Goal: Task Accomplishment & Management: Manage account settings

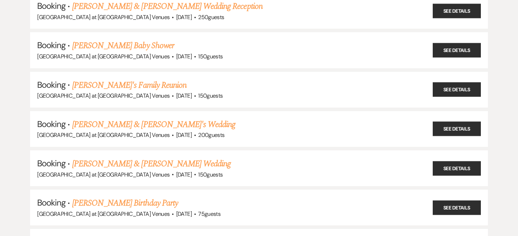
scroll to position [248, 0]
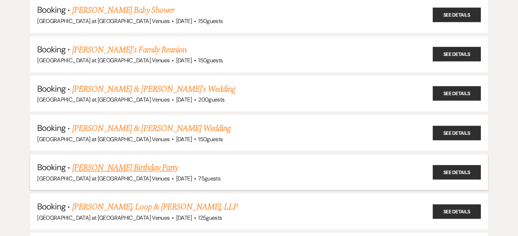
click at [117, 166] on link "[PERSON_NAME] Birthday Party" at bounding box center [125, 167] width 106 height 13
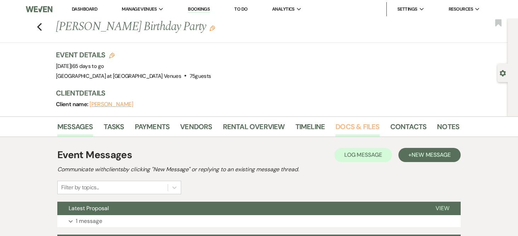
click at [357, 126] on link "Docs & Files" at bounding box center [358, 129] width 44 height 16
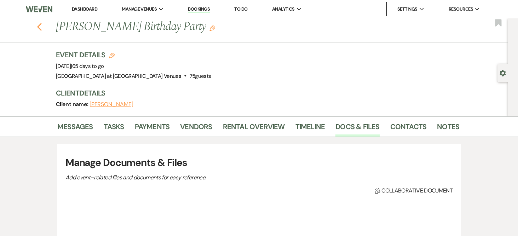
click at [39, 21] on div "Previous [PERSON_NAME] Birthday Party Edit Bookmark" at bounding box center [252, 30] width 512 height 24
click at [42, 27] on icon "Previous" at bounding box center [39, 27] width 5 height 8
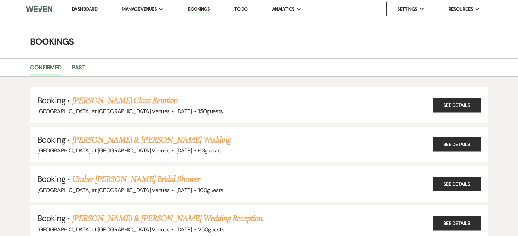
scroll to position [248, 0]
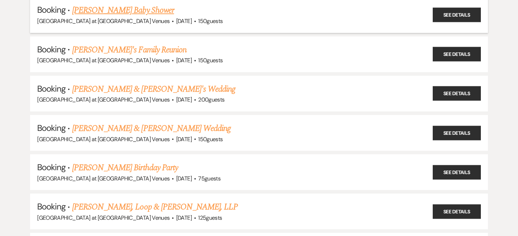
click at [122, 14] on link "[PERSON_NAME] Baby Shower" at bounding box center [123, 10] width 102 height 13
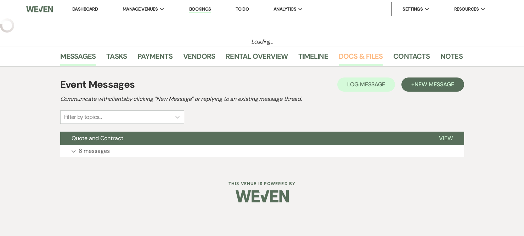
click at [356, 61] on link "Docs & Files" at bounding box center [361, 59] width 44 height 16
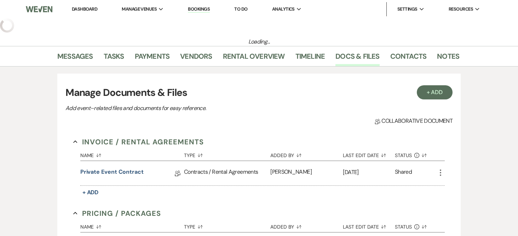
click at [199, 8] on link "Bookings" at bounding box center [199, 9] width 22 height 7
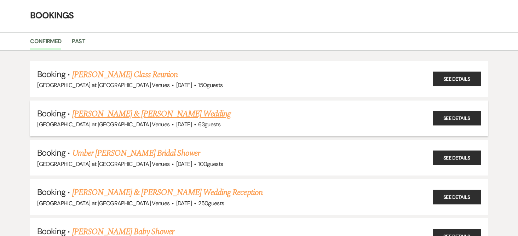
scroll to position [68, 0]
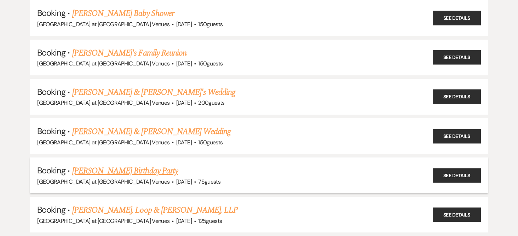
scroll to position [247, 0]
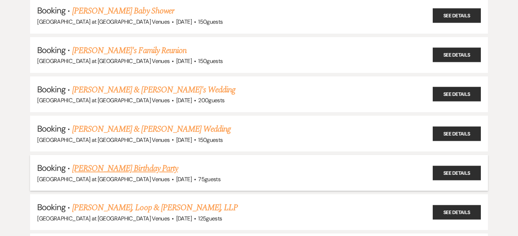
click at [125, 173] on link "[PERSON_NAME] Birthday Party" at bounding box center [125, 168] width 106 height 13
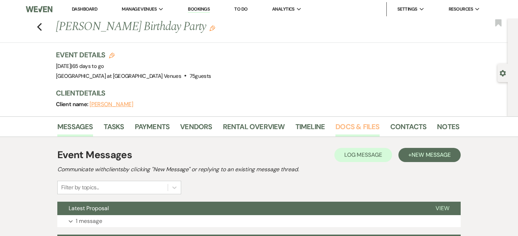
click at [352, 125] on link "Docs & Files" at bounding box center [358, 129] width 44 height 16
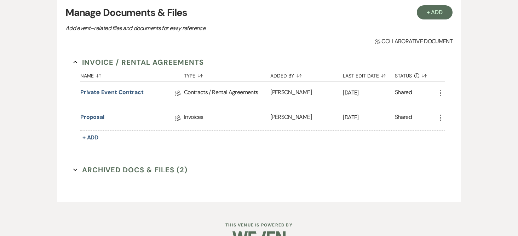
scroll to position [168, 0]
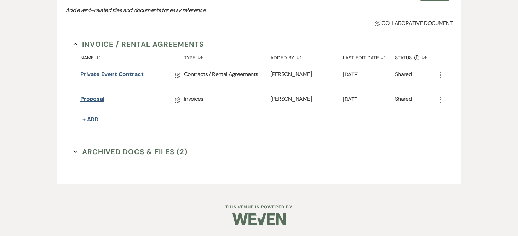
click at [95, 97] on link "Proposal" at bounding box center [92, 100] width 24 height 11
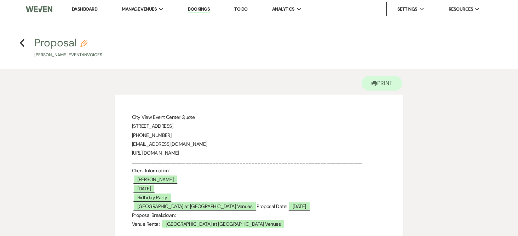
click at [93, 7] on link "Dashboard" at bounding box center [84, 9] width 25 height 6
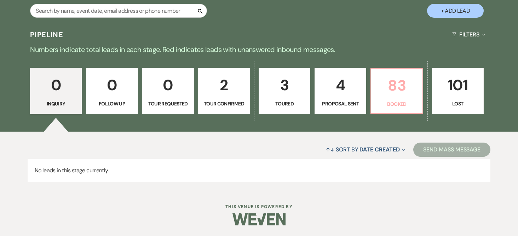
click at [409, 84] on p "83" at bounding box center [397, 86] width 42 height 24
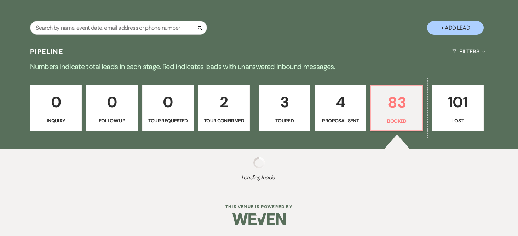
scroll to position [126, 0]
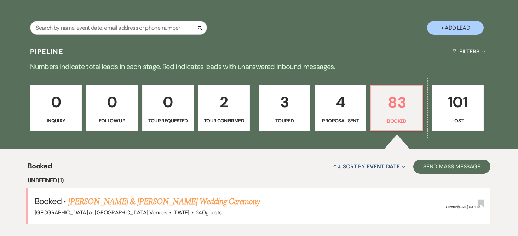
click at [179, 157] on div "↑↓ Sort By Event Date Expand Send Mass Message" at bounding box center [271, 166] width 439 height 19
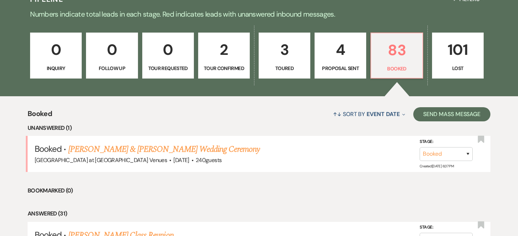
drag, startPoint x: 157, startPoint y: 147, endPoint x: 167, endPoint y: 146, distance: 10.3
click at [157, 147] on link "[PERSON_NAME] & [PERSON_NAME] Wedding Ceremony" at bounding box center [164, 149] width 192 height 13
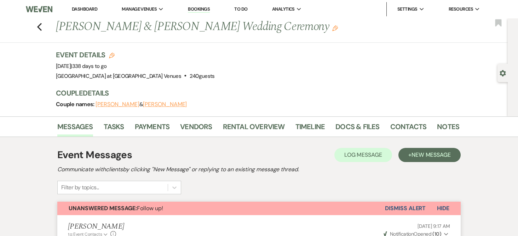
click at [200, 10] on link "Bookings" at bounding box center [199, 9] width 22 height 7
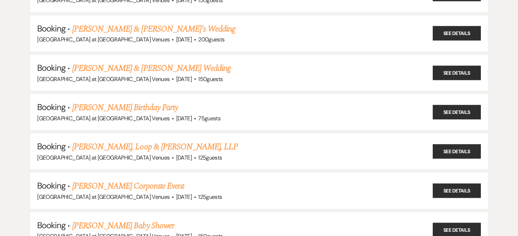
scroll to position [319, 0]
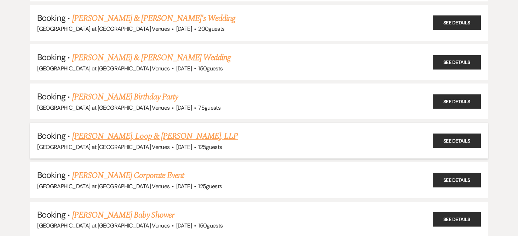
click at [129, 138] on link "[PERSON_NAME], Loop & [PERSON_NAME], LLP" at bounding box center [155, 136] width 166 height 13
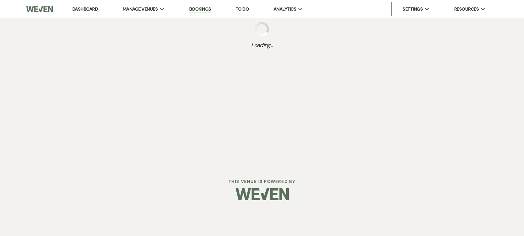
select select "9"
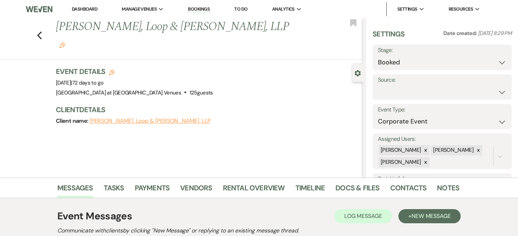
click at [199, 9] on link "Bookings" at bounding box center [199, 9] width 22 height 7
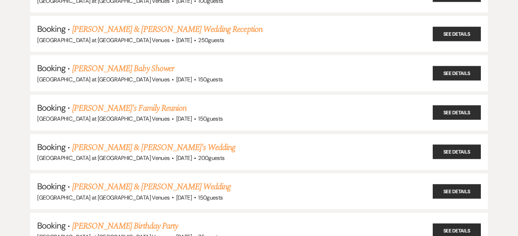
scroll to position [142, 0]
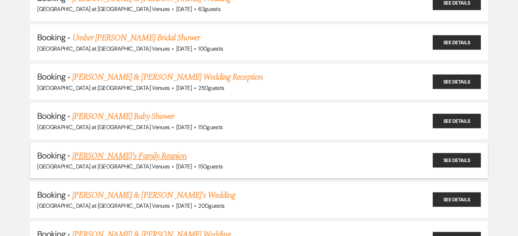
click at [121, 157] on link "[PERSON_NAME]'s Family Reunion" at bounding box center [129, 156] width 114 height 13
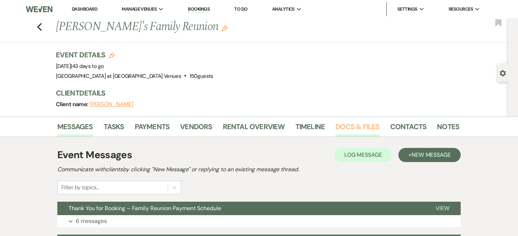
click at [363, 126] on link "Docs & Files" at bounding box center [358, 129] width 44 height 16
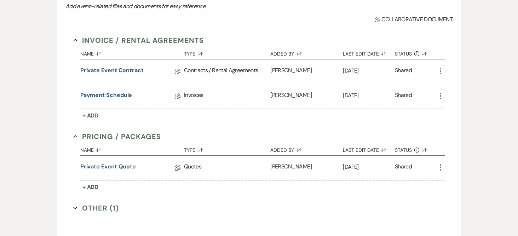
scroll to position [212, 0]
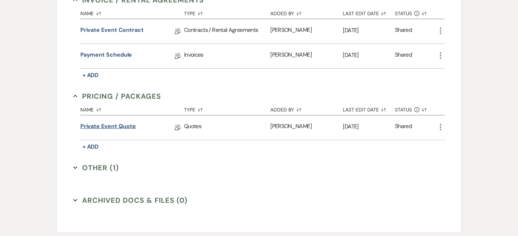
click at [110, 127] on link "Private Event Quote" at bounding box center [108, 127] width 56 height 11
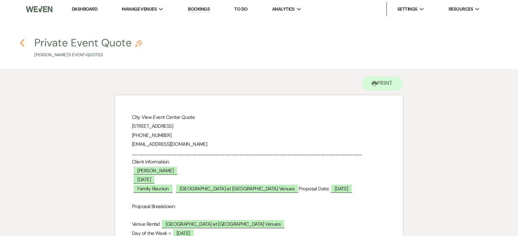
click at [21, 40] on icon "Previous" at bounding box center [21, 43] width 5 height 8
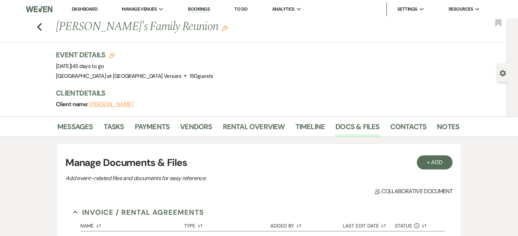
click at [205, 8] on link "Bookings" at bounding box center [199, 9] width 22 height 7
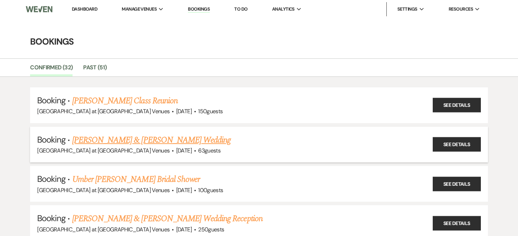
click at [129, 142] on link "[PERSON_NAME] & [PERSON_NAME] Wedding" at bounding box center [151, 140] width 159 height 13
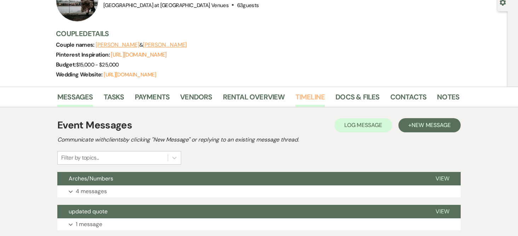
click at [310, 100] on link "Timeline" at bounding box center [311, 99] width 30 height 16
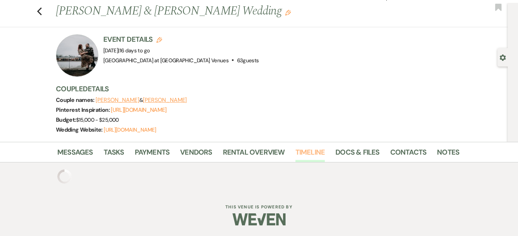
scroll to position [71, 0]
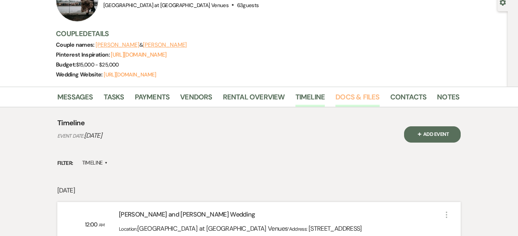
click at [349, 96] on link "Docs & Files" at bounding box center [358, 99] width 44 height 16
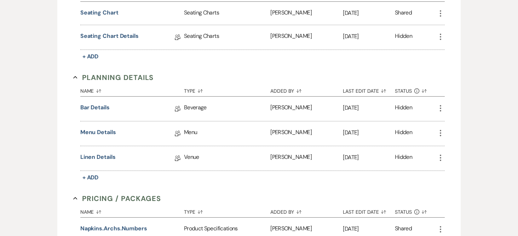
scroll to position [390, 0]
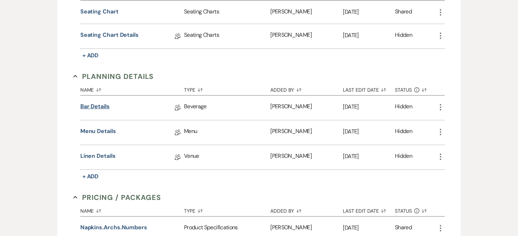
click at [85, 103] on link "Bar Details" at bounding box center [94, 107] width 29 height 11
